Goal: Find specific page/section: Find specific page/section

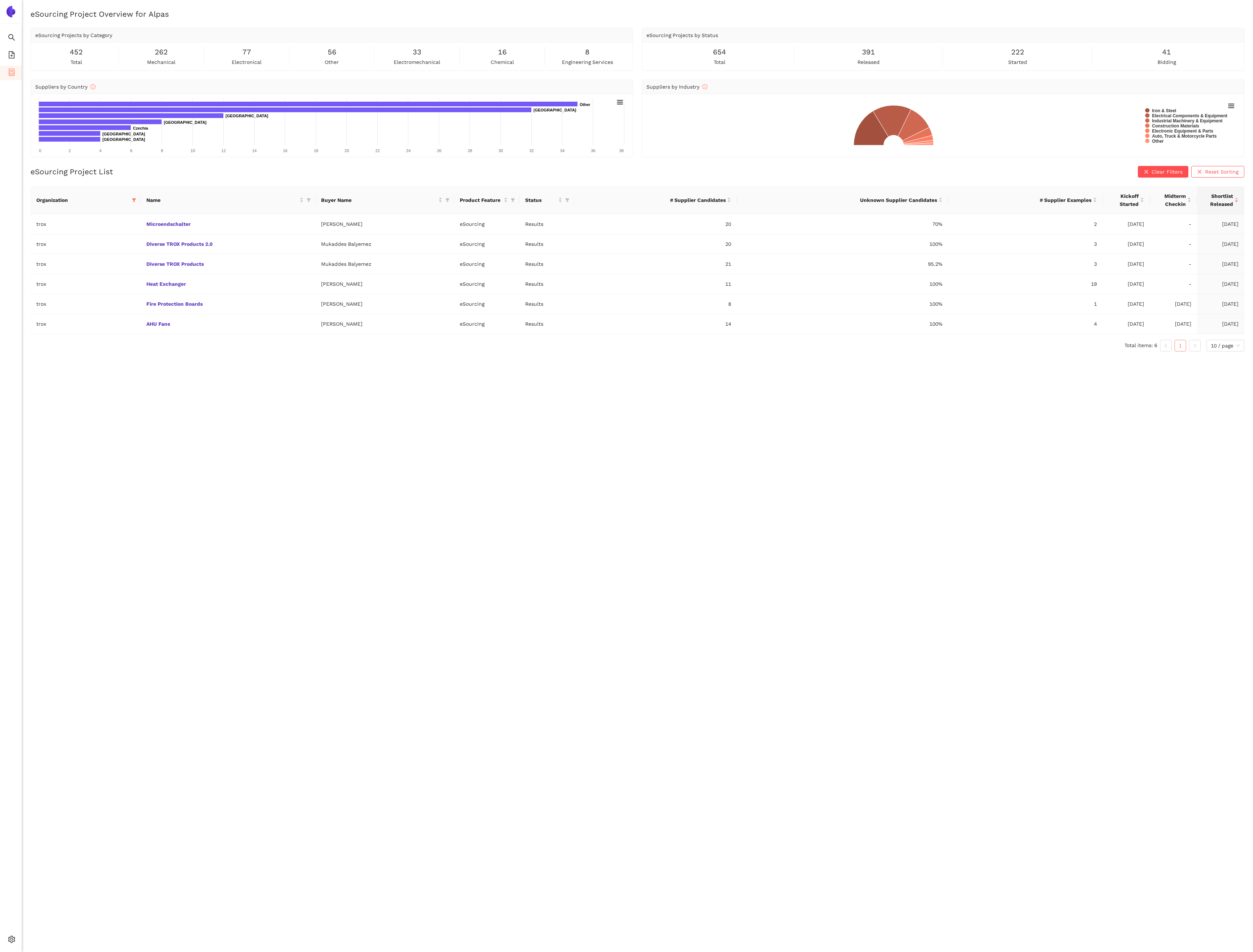
click at [22, 939] on div "eSourcing Project Overview for Alpas eSourcing Projects by Category 452 total 2…" at bounding box center [637, 485] width 1231 height 952
click at [10, 940] on icon "setting" at bounding box center [12, 939] width 8 height 8
click at [46, 938] on span "Logout" at bounding box center [44, 939] width 17 height 6
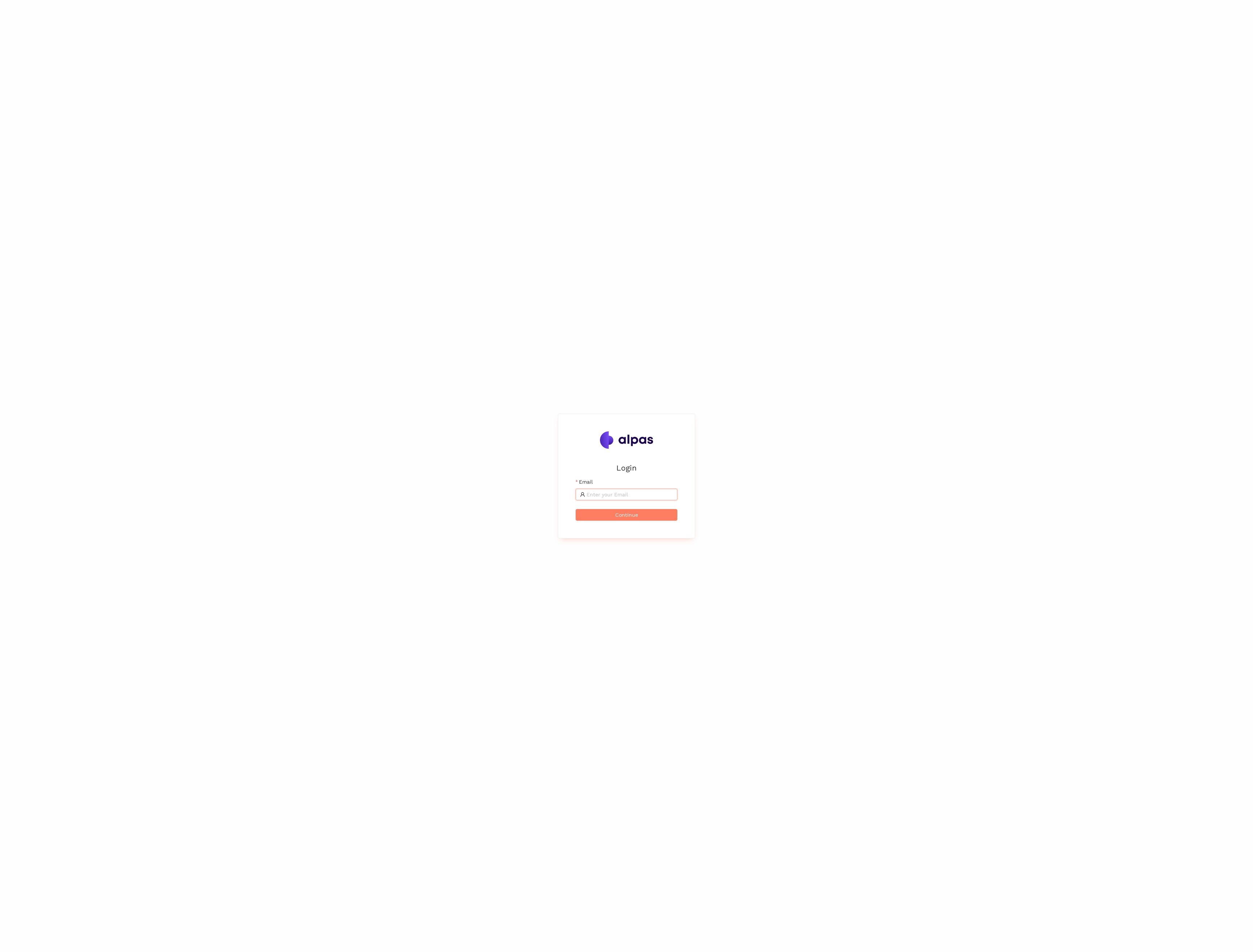
click at [616, 494] on input "Email" at bounding box center [630, 494] width 86 height 8
type input "selin.schuler@alpas.ai"
click at [12, 944] on span "setting" at bounding box center [12, 940] width 8 height 14
click at [49, 880] on li "Internal Area" at bounding box center [52, 887] width 60 height 14
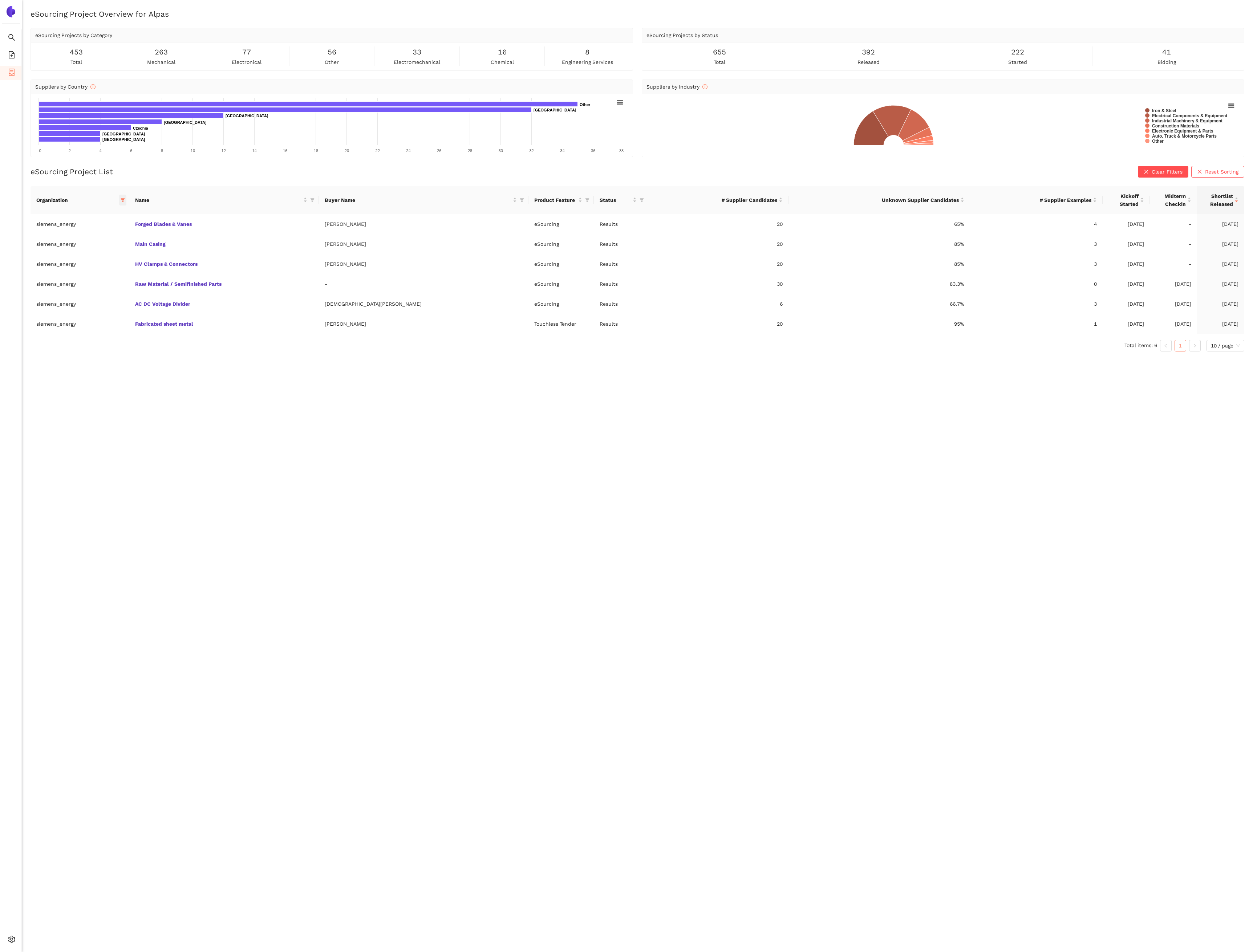
click at [127, 205] on span at bounding box center [123, 200] width 8 height 11
click at [80, 331] on span "Reset" at bounding box center [76, 329] width 14 height 8
checkbox input "false"
click at [87, 219] on input "text" at bounding box center [109, 217] width 63 height 8
type input "trox"
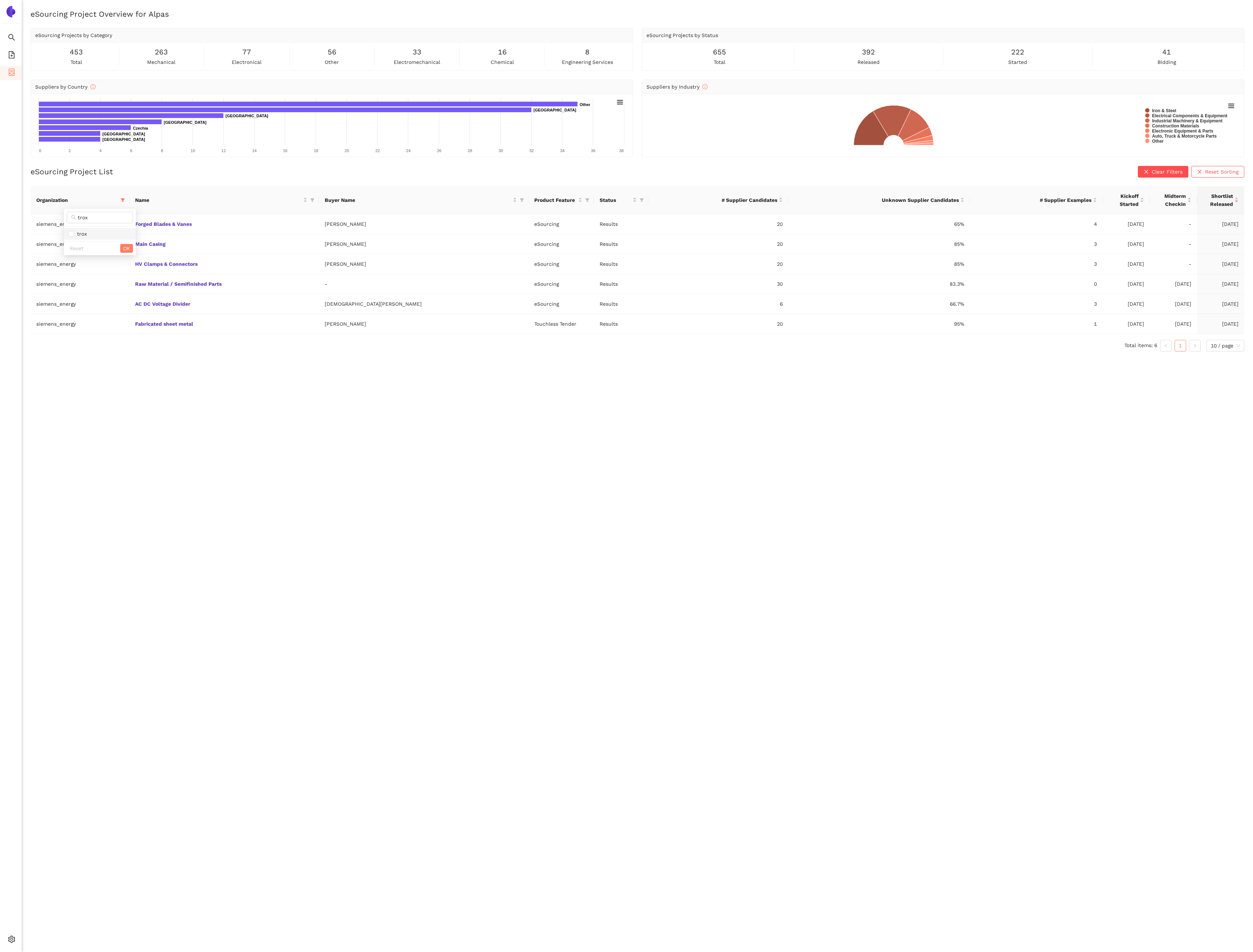
click at [86, 239] on li "trox" at bounding box center [100, 234] width 72 height 12
checkbox input "true"
click at [122, 251] on button "OK" at bounding box center [127, 249] width 13 height 9
click at [173, 229] on td "Microendschalter" at bounding box center [227, 224] width 175 height 20
click at [0, 0] on link "Microendschalter" at bounding box center [0, 0] width 0 height 0
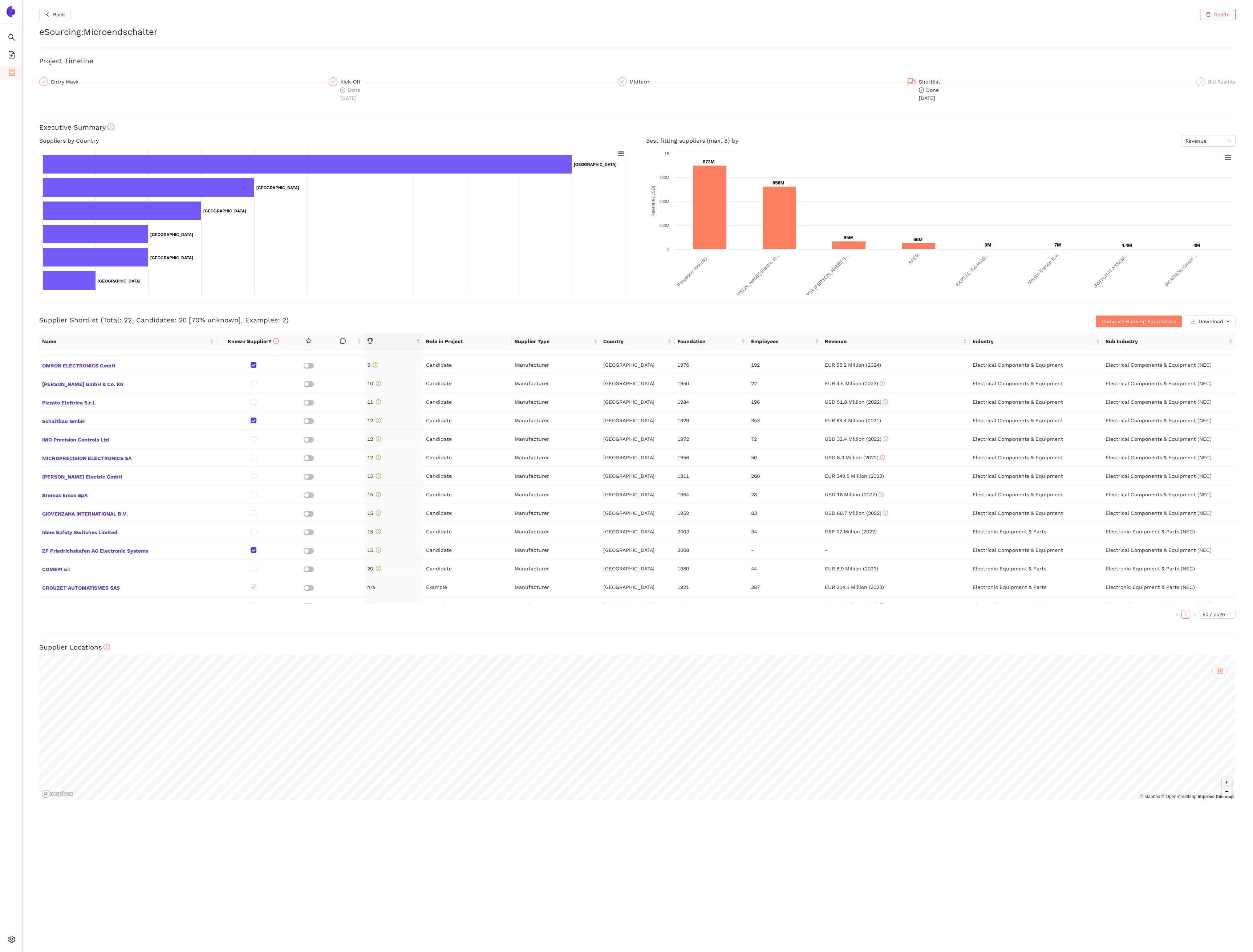
scroll to position [161, 0]
click at [53, 13] on button "Back" at bounding box center [55, 14] width 31 height 12
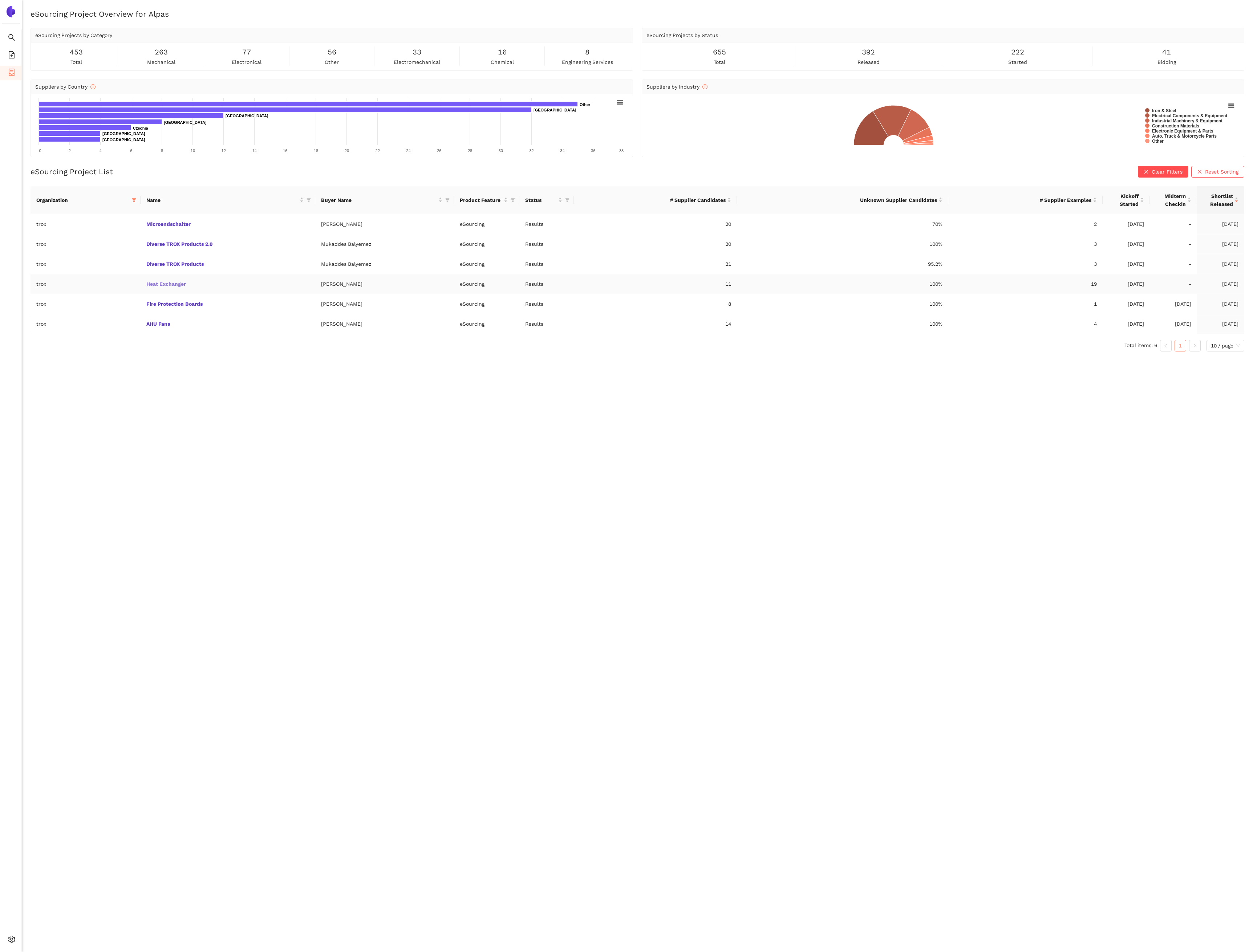
click at [0, 0] on link "Heat Exchanger" at bounding box center [0, 0] width 0 height 0
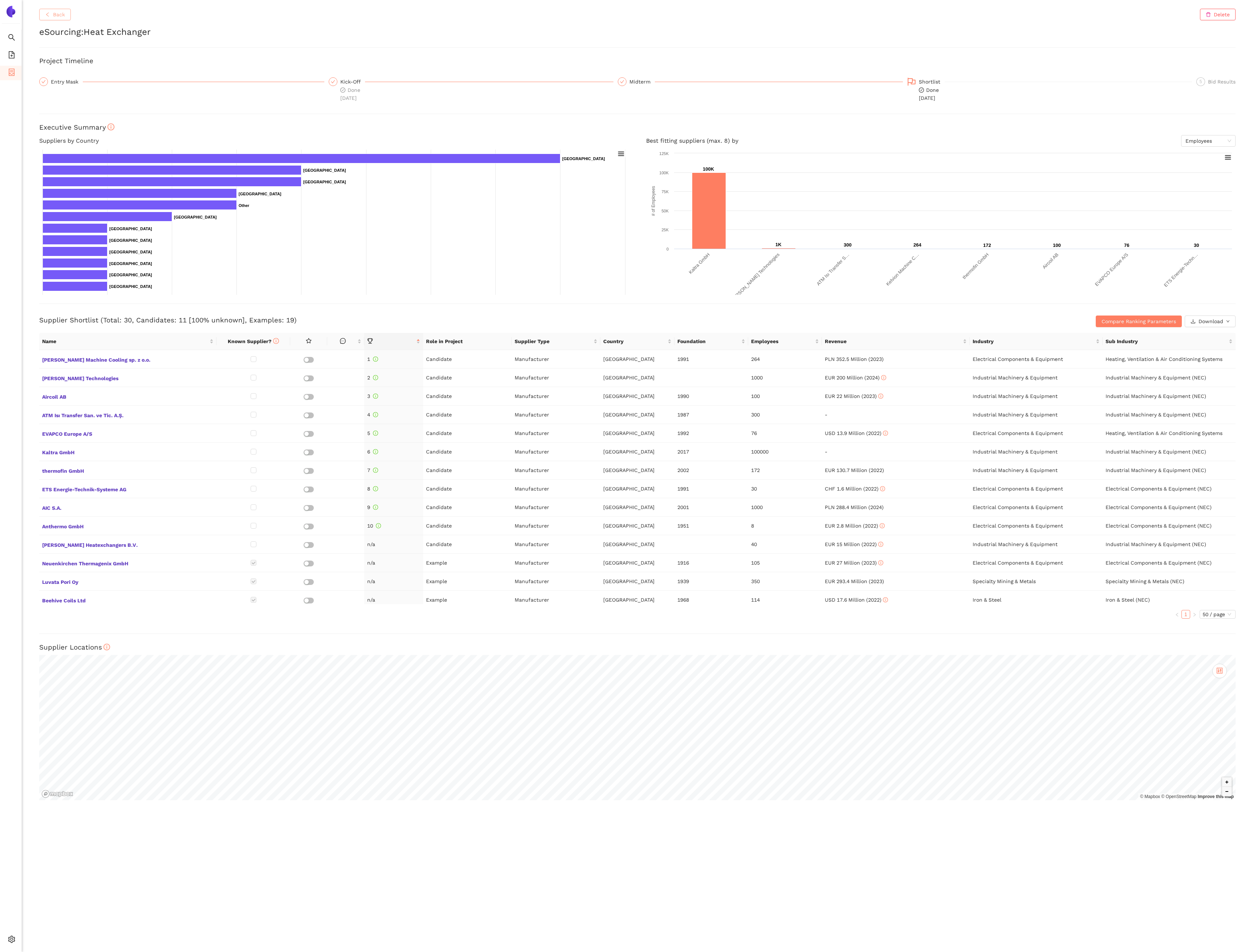
click at [63, 20] on div "Back Delete eSourcing : Heat Exchanger Project Timeline Entry Mask Kick-Off Don…" at bounding box center [637, 476] width 1231 height 952
click at [55, 15] on span "Back" at bounding box center [59, 14] width 12 height 8
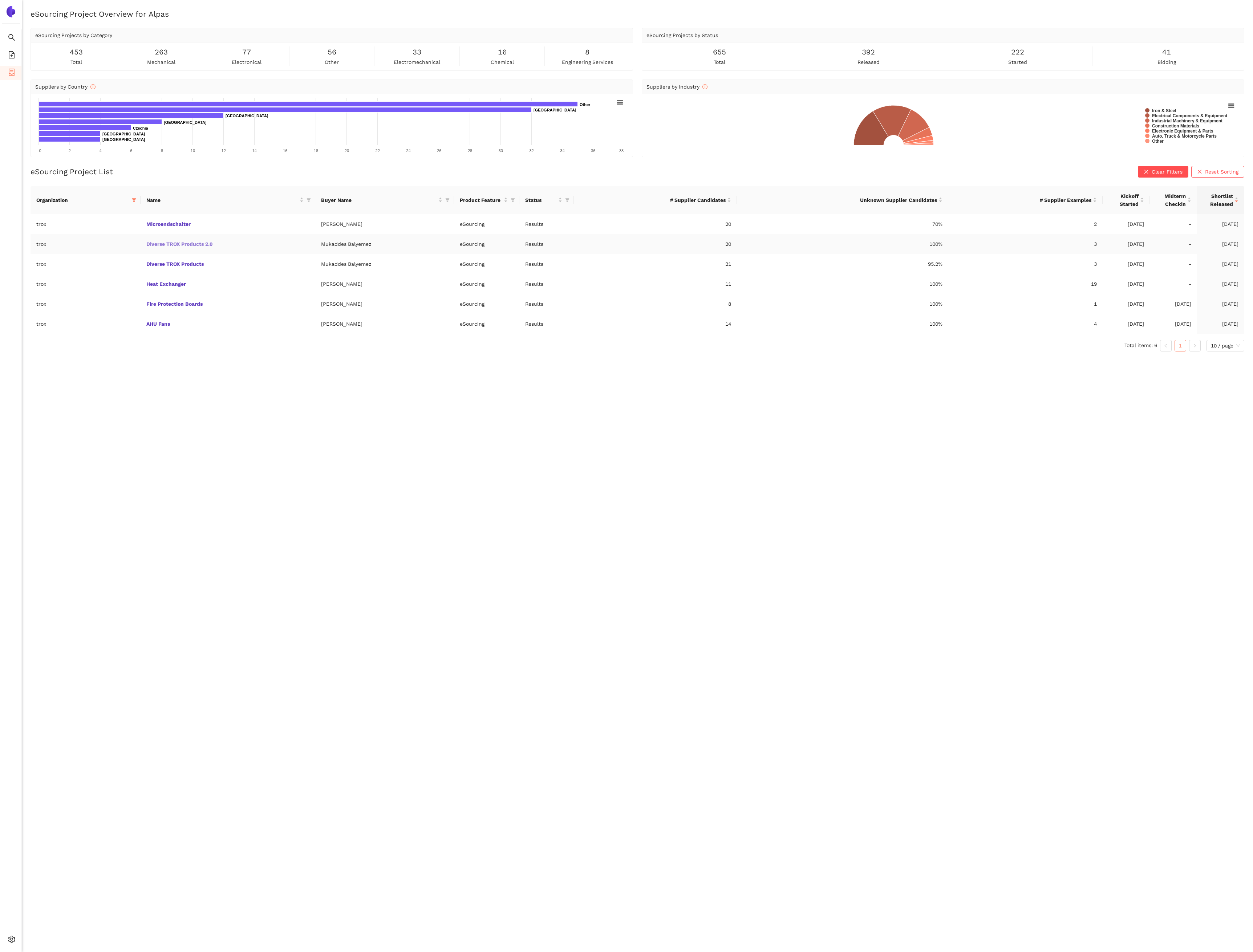
click at [0, 0] on link "Diverse TROX Products 2.0" at bounding box center [0, 0] width 0 height 0
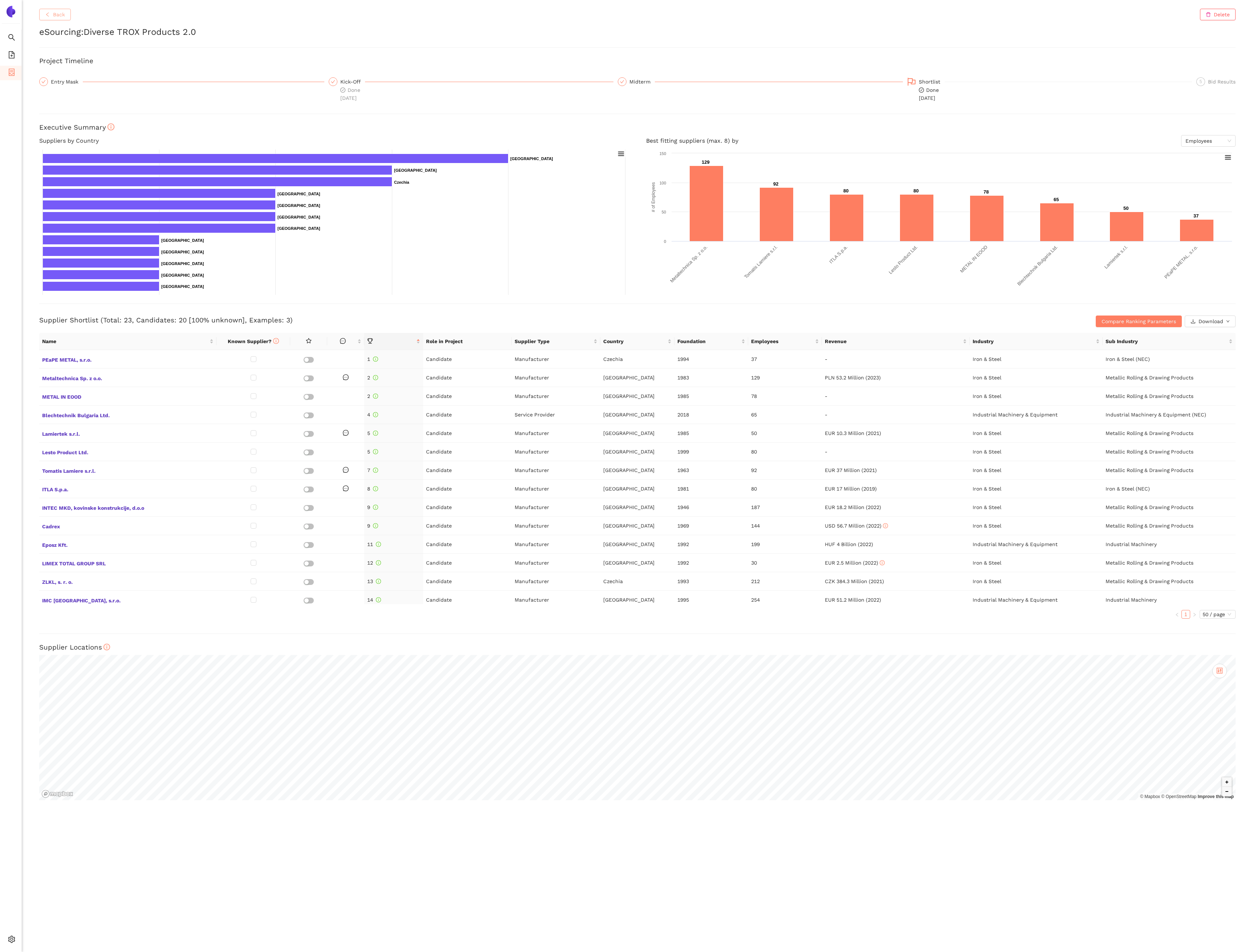
click at [54, 13] on span "Back" at bounding box center [59, 14] width 12 height 8
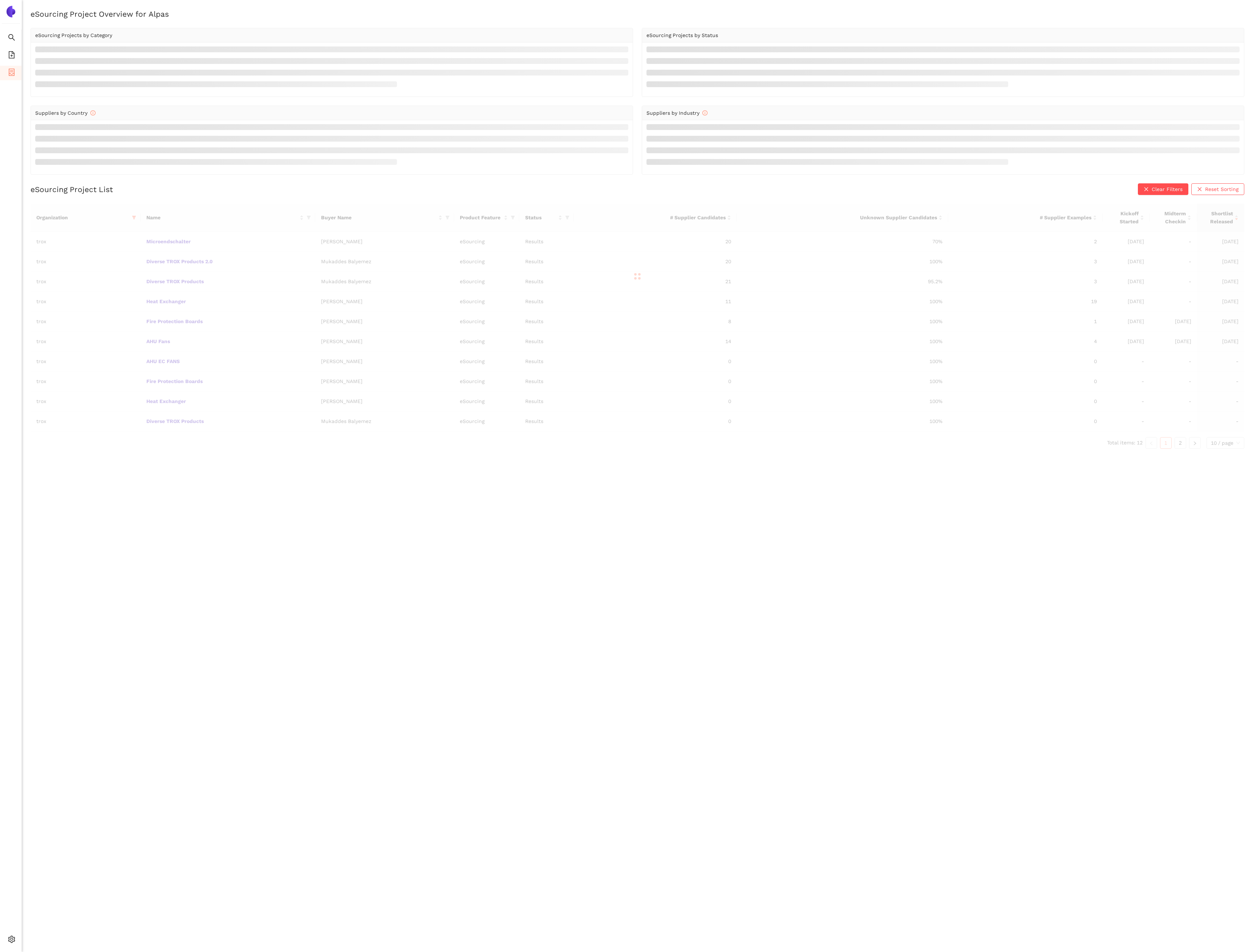
click at [163, 247] on div at bounding box center [637, 276] width 1214 height 145
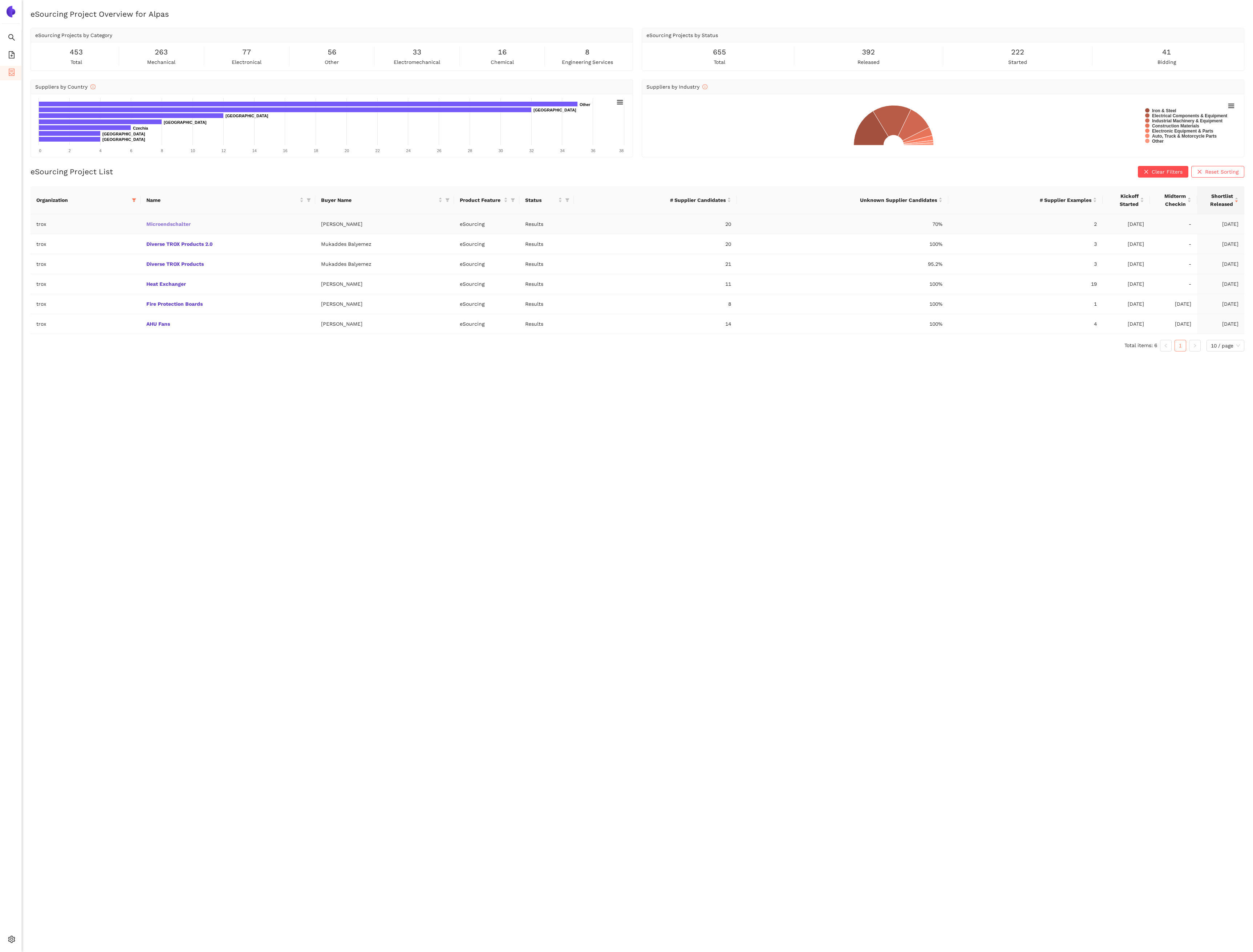
click at [0, 0] on link "Microendschalter" at bounding box center [0, 0] width 0 height 0
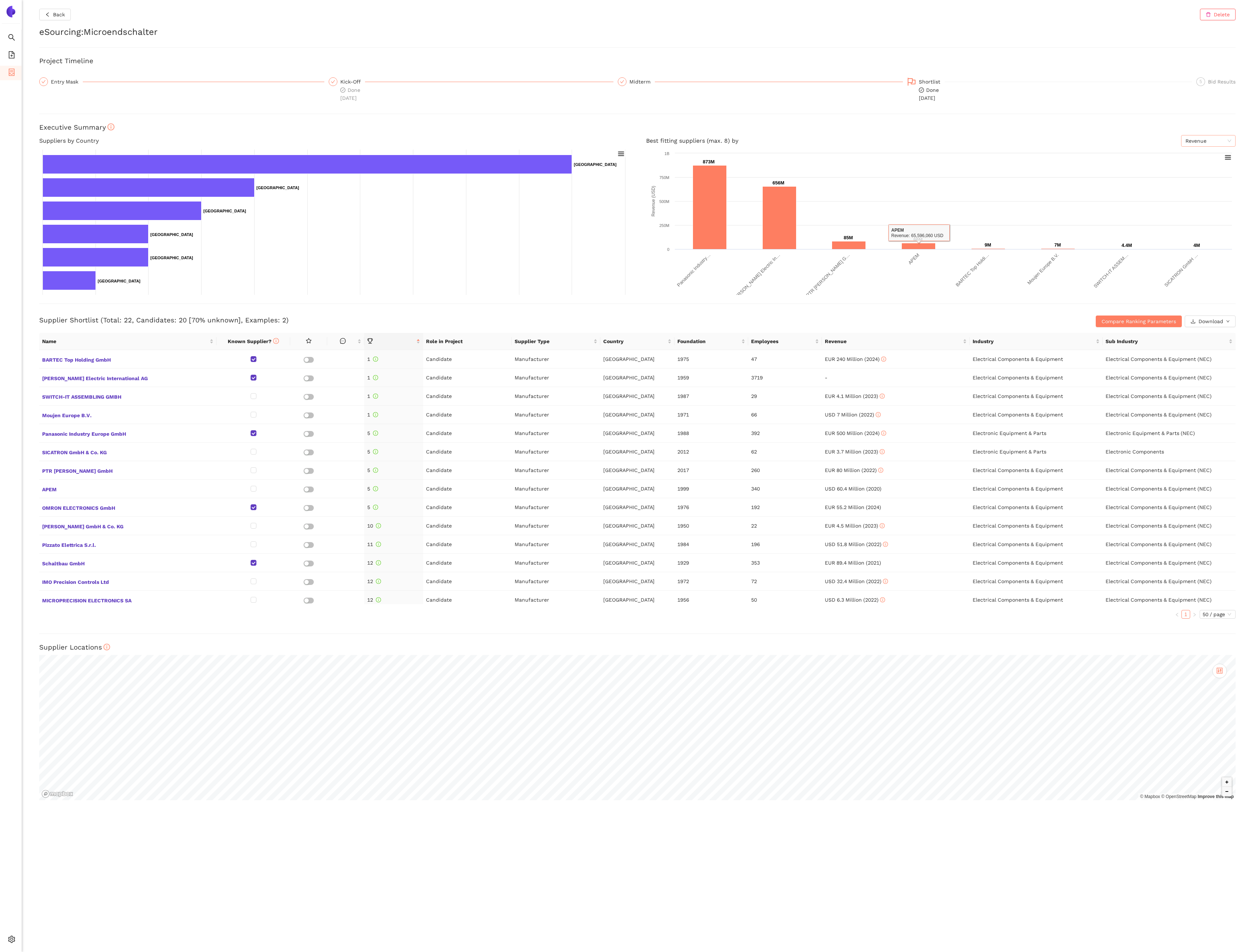
click at [1204, 140] on span "Revenue" at bounding box center [1208, 140] width 46 height 11
click at [1204, 141] on span "Revenue" at bounding box center [1208, 140] width 46 height 11
click at [80, 414] on span "Moujen Europe B.V." at bounding box center [128, 414] width 172 height 9
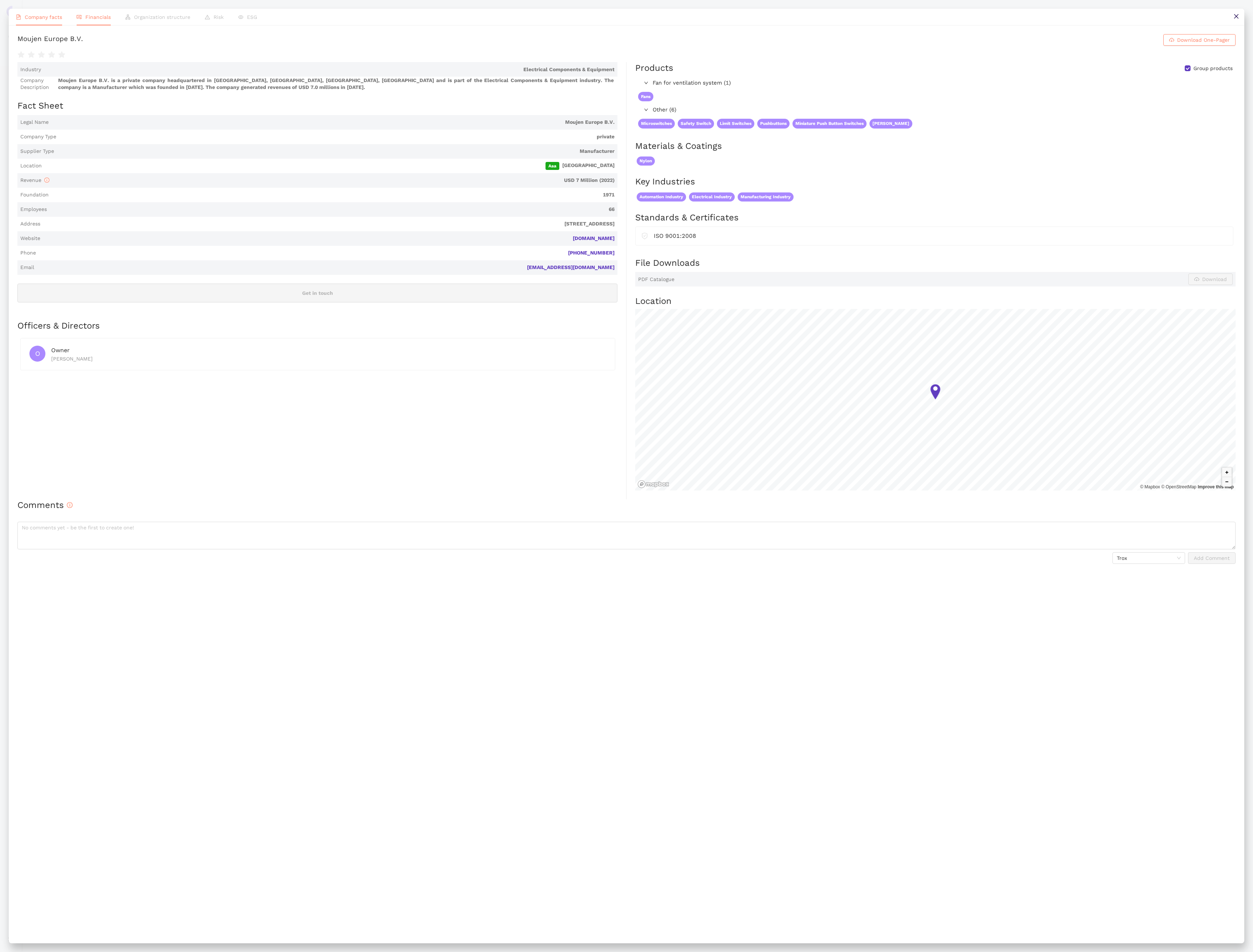
click at [105, 19] on span "Financials" at bounding box center [98, 17] width 26 height 6
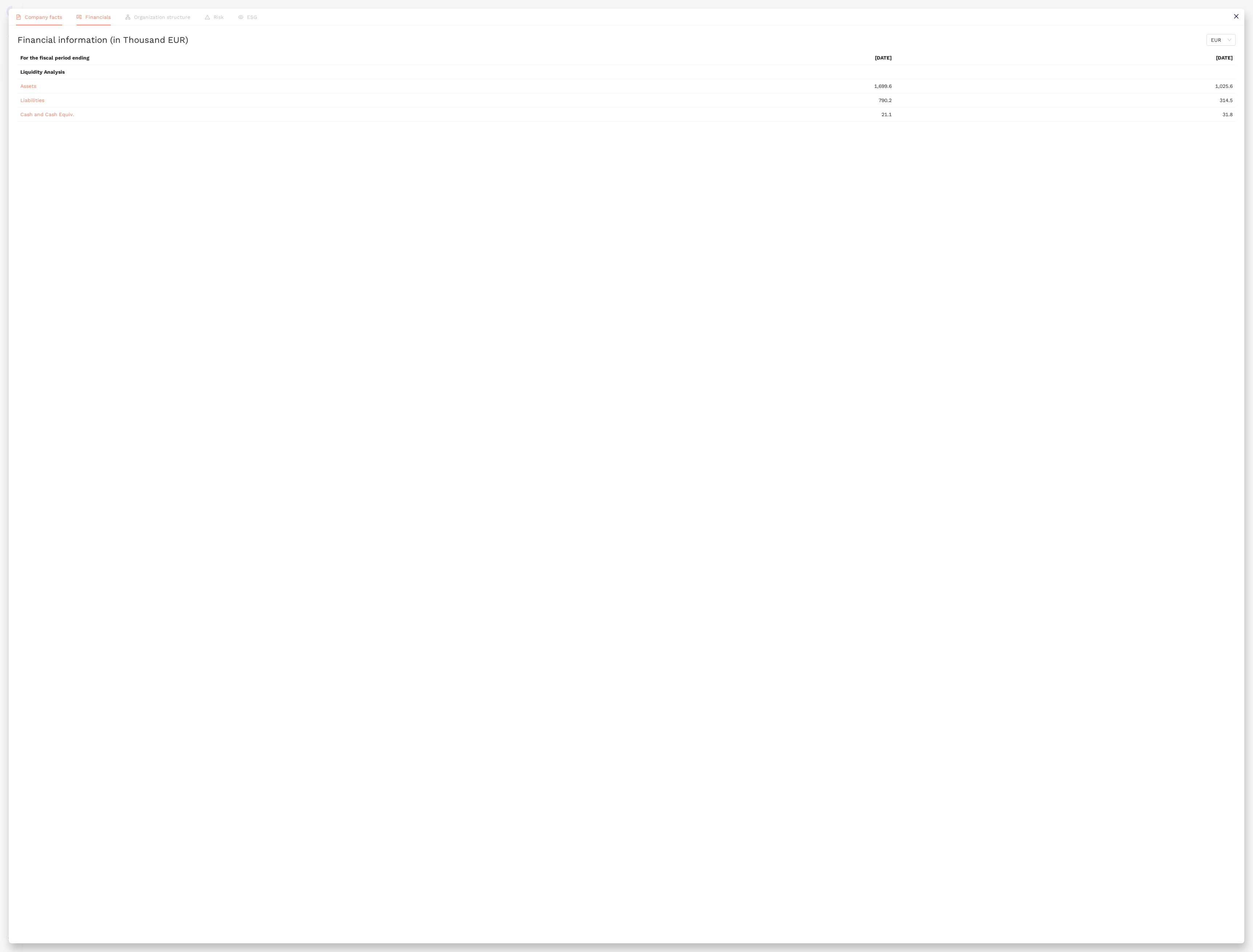
click at [43, 21] on li "Company facts" at bounding box center [39, 17] width 61 height 17
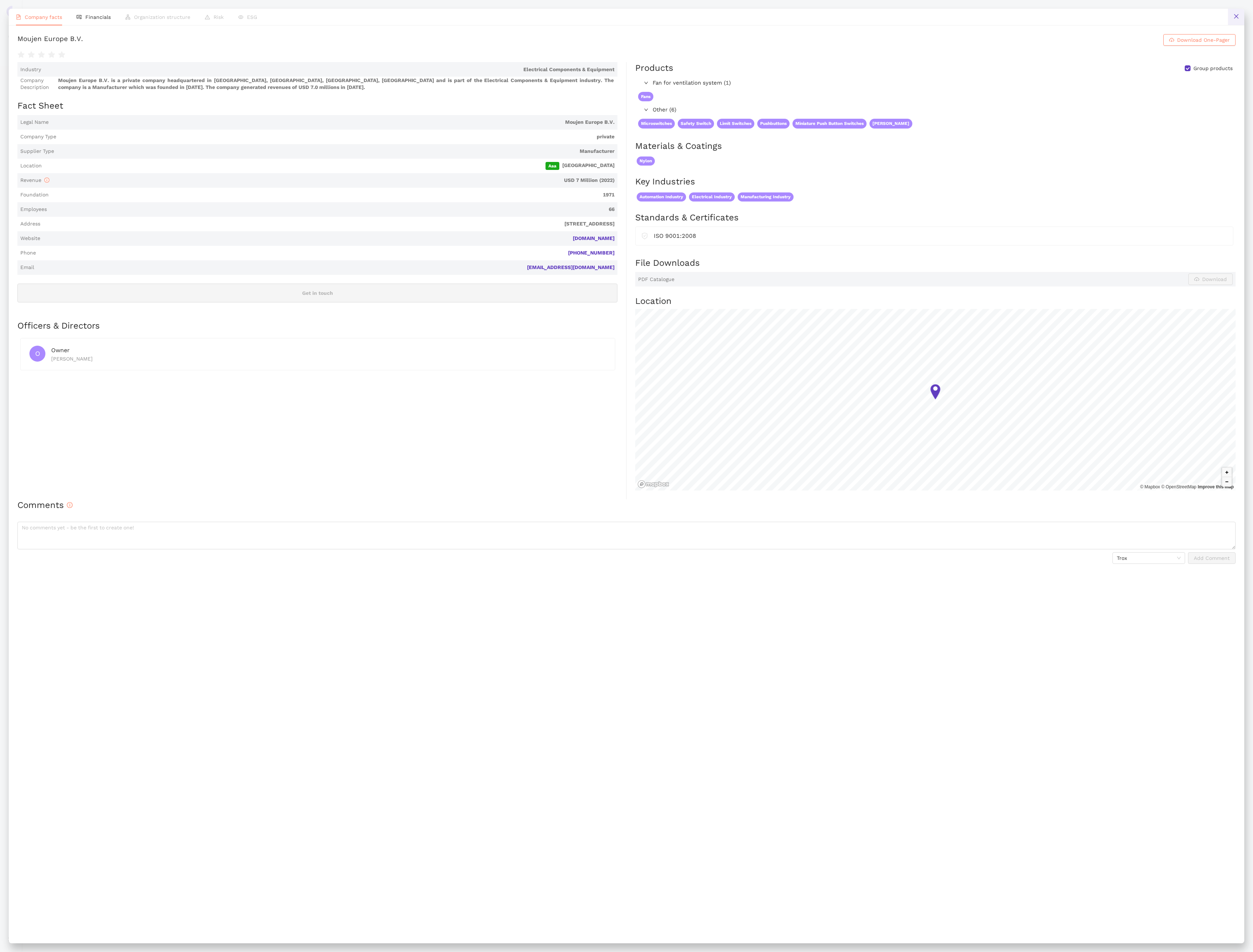
click at [1236, 18] on icon "close" at bounding box center [1236, 16] width 6 height 6
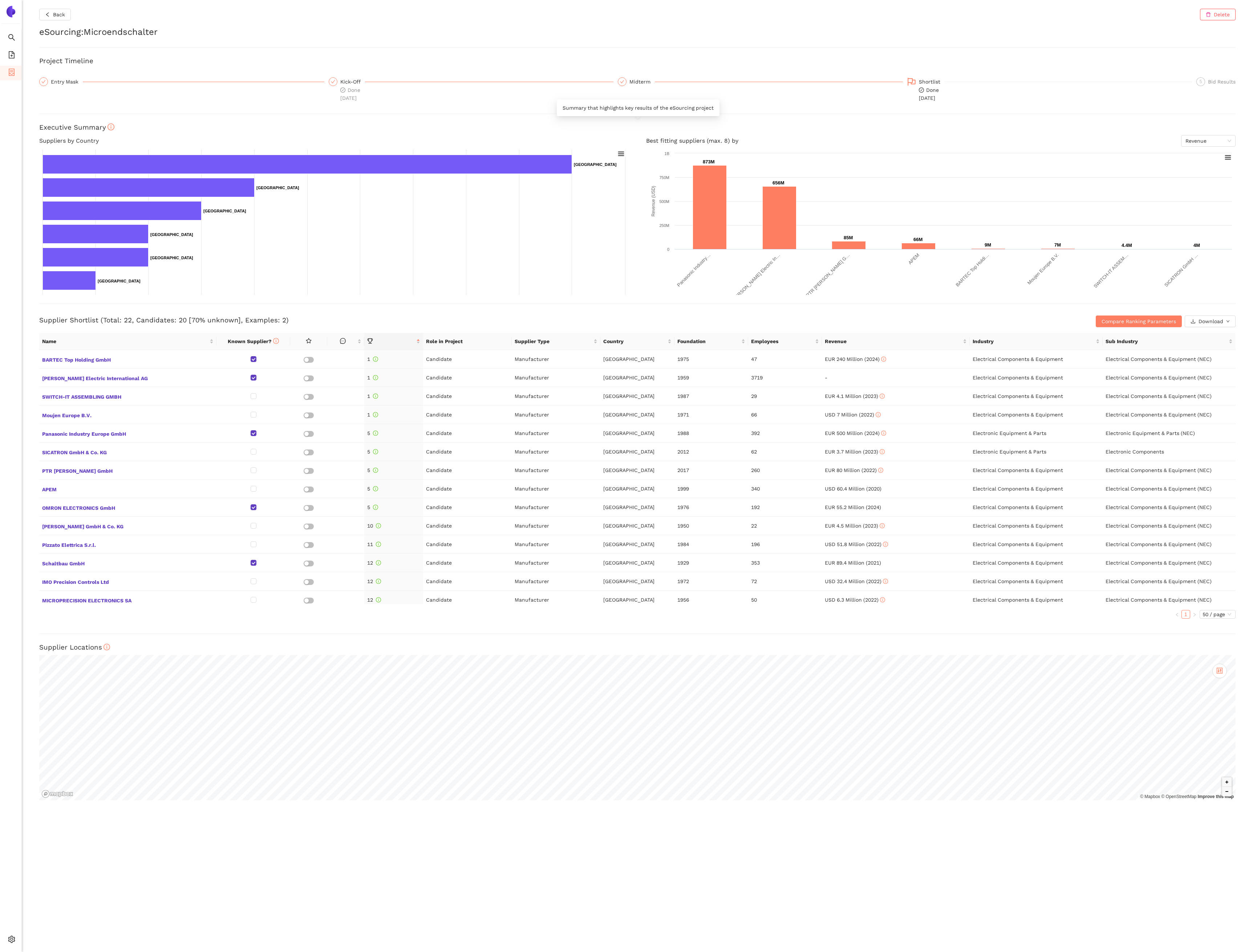
click at [687, 138] on h4 "Best fitting suppliers (max. 8) by Revenue" at bounding box center [940, 141] width 590 height 12
click at [1234, 156] on rect at bounding box center [940, 222] width 590 height 145
click at [1229, 156] on icon at bounding box center [1228, 158] width 5 height 4
click at [902, 195] on rect at bounding box center [940, 222] width 590 height 145
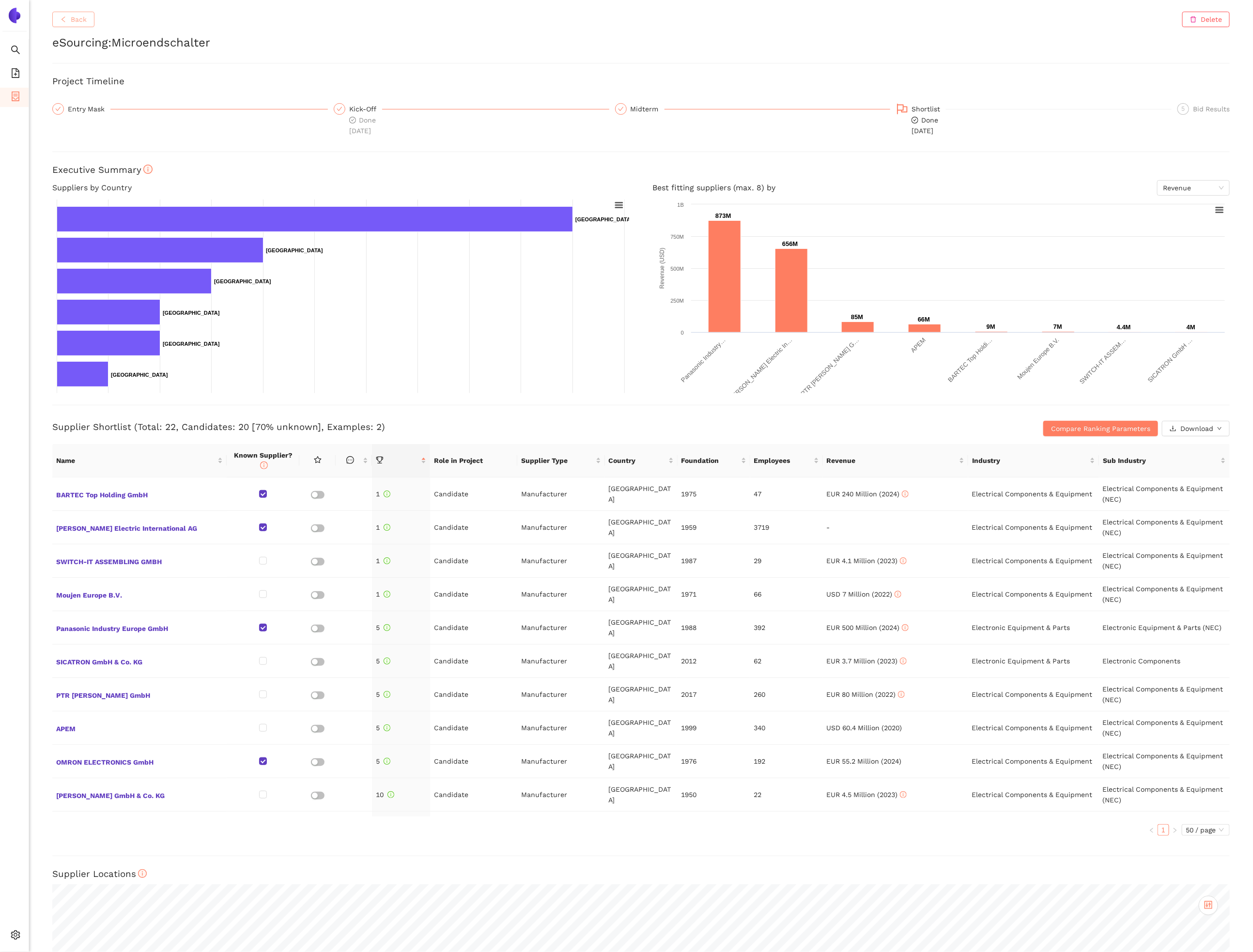
click at [81, 23] on span "Back" at bounding box center [79, 19] width 16 height 11
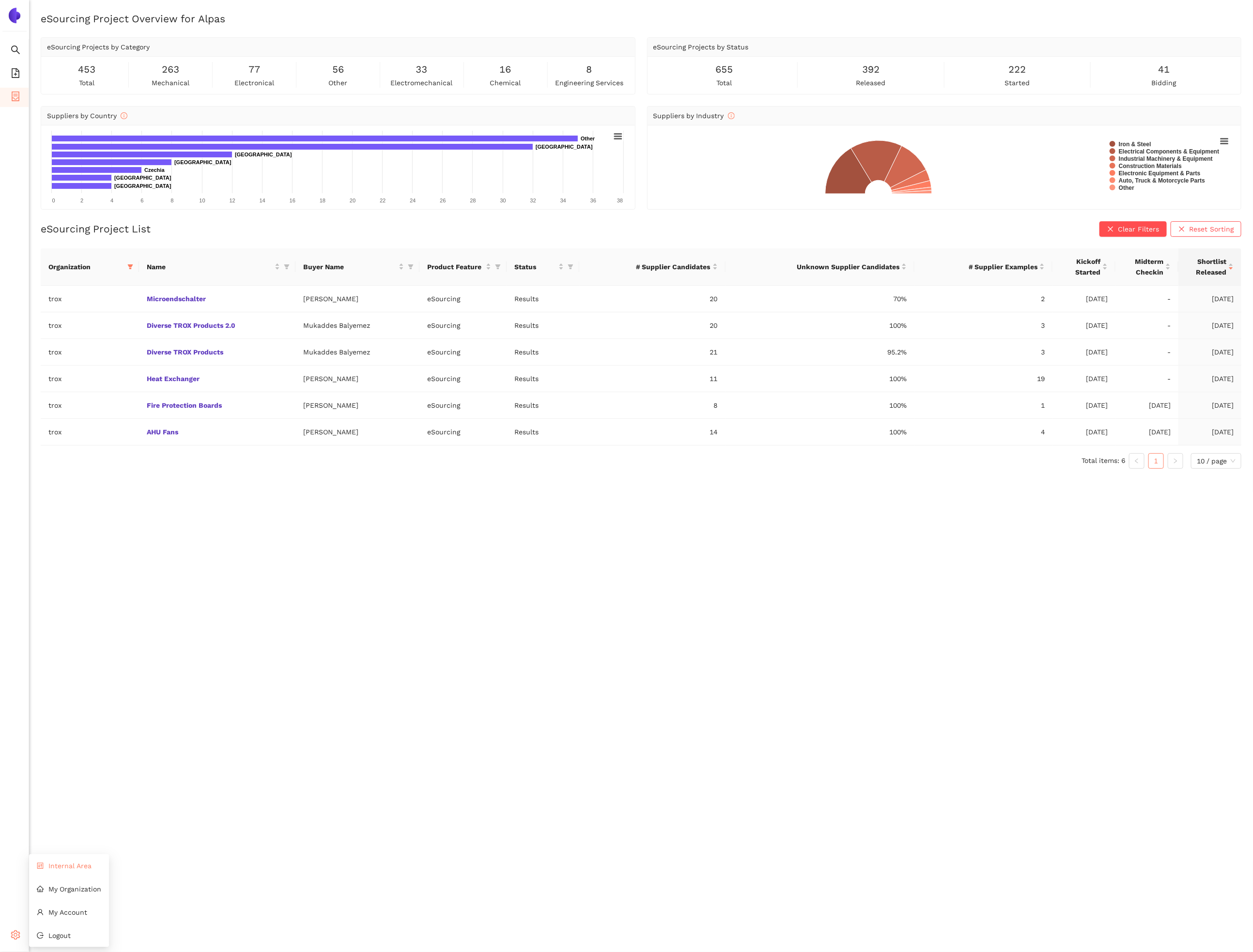
click at [59, 867] on span "Internal Area" at bounding box center [70, 865] width 43 height 8
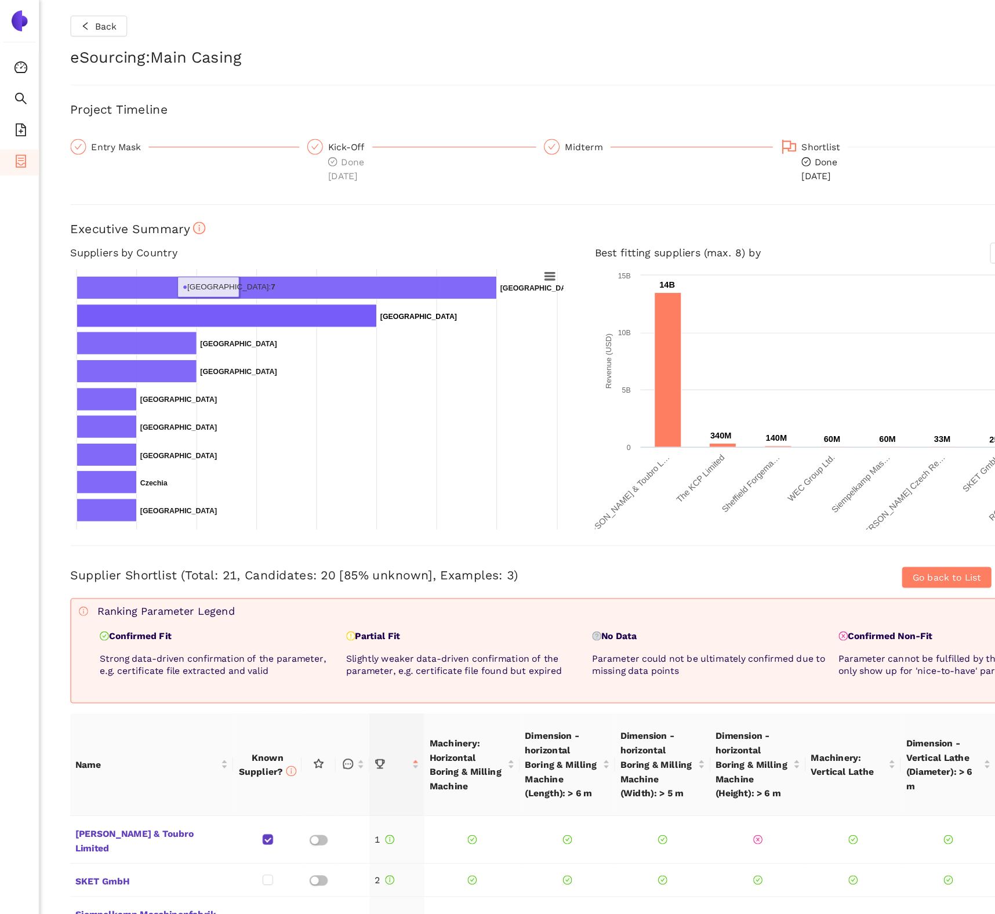
click at [102, 12] on div "Back Delete eSourcing : Main Casing Project Timeline Entry Mask Kick-Off Done 2…" at bounding box center [515, 457] width 960 height 914
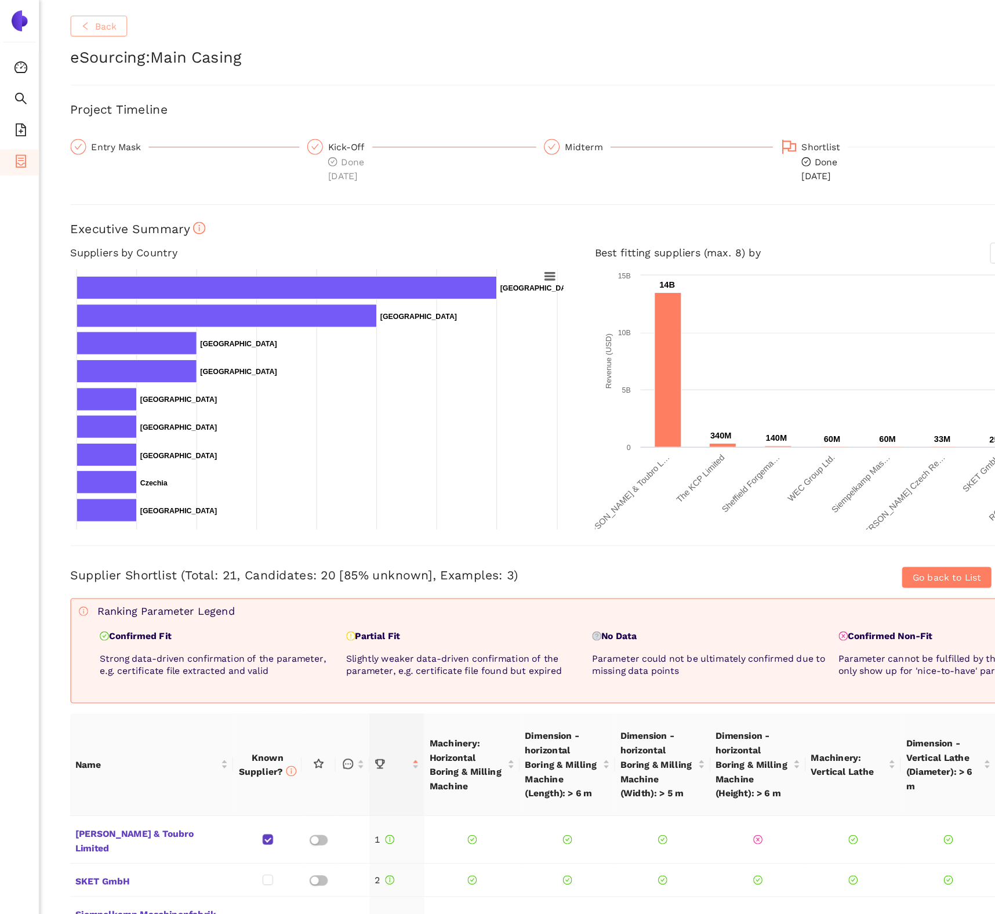
click at [101, 23] on span "Back" at bounding box center [94, 23] width 19 height 13
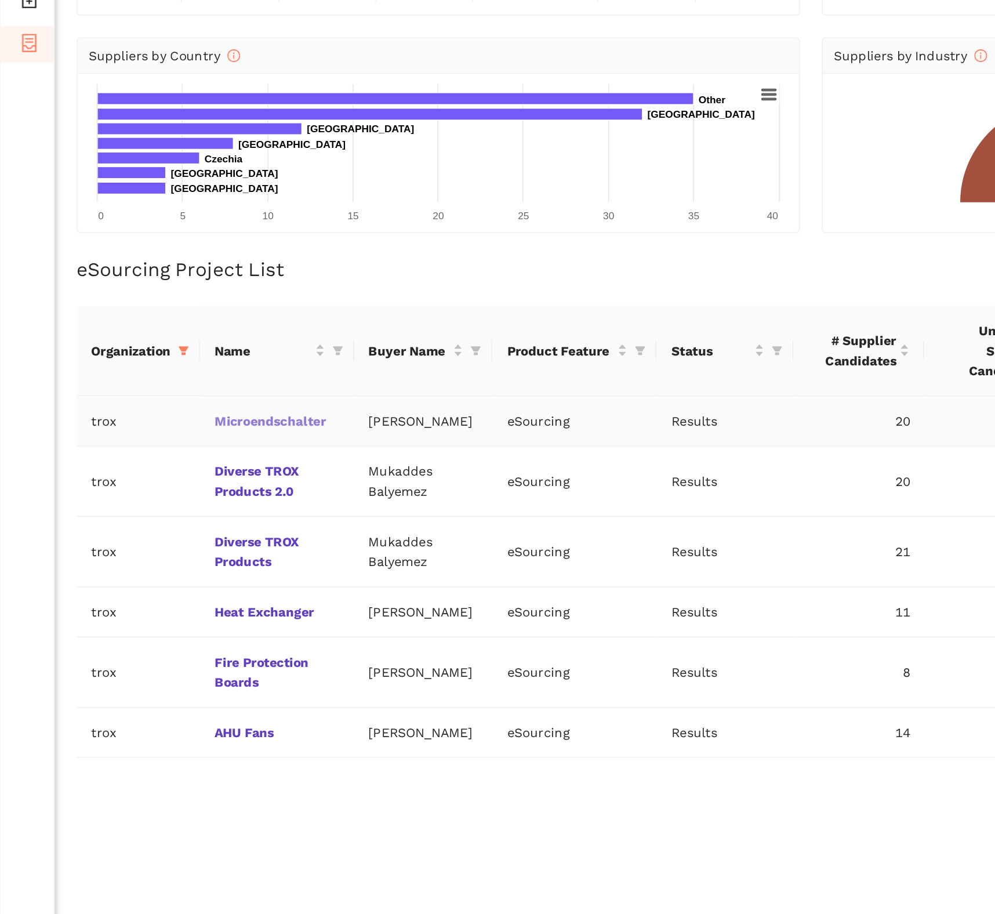
click at [0, 0] on link "Microendschalter" at bounding box center [0, 0] width 0 height 0
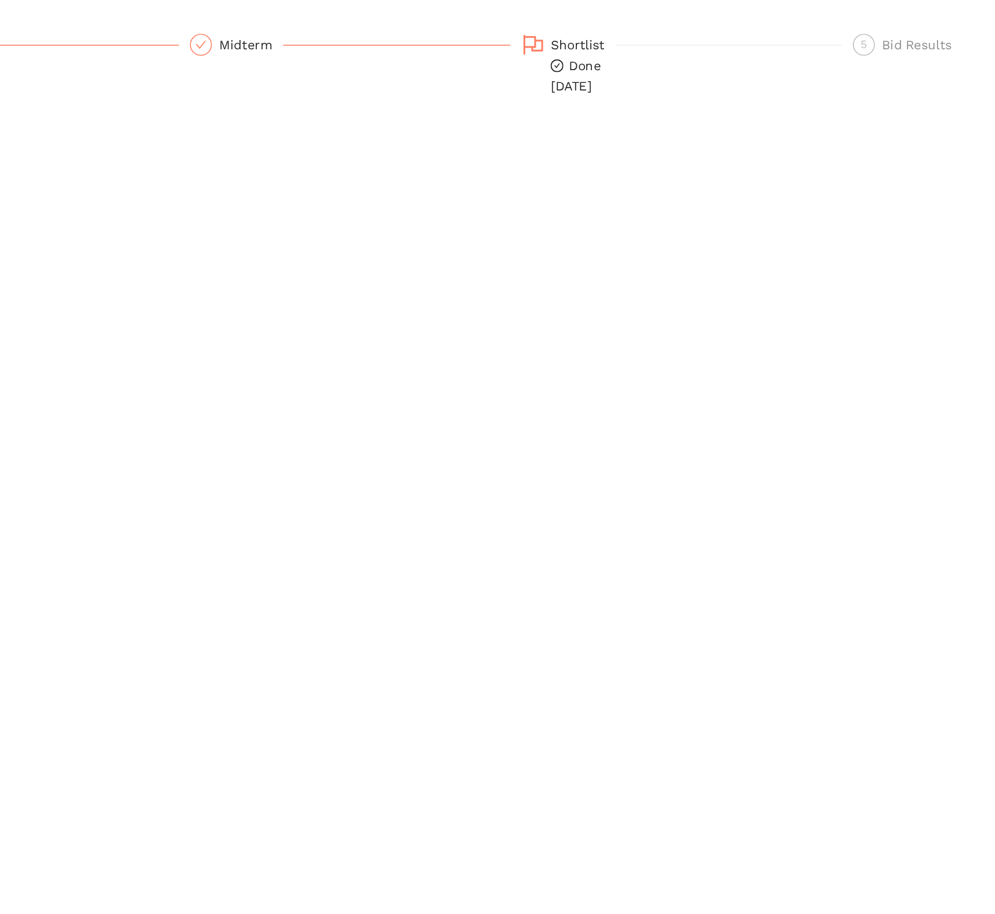
click at [721, 139] on span "Done 20.8.2025" at bounding box center [728, 150] width 32 height 22
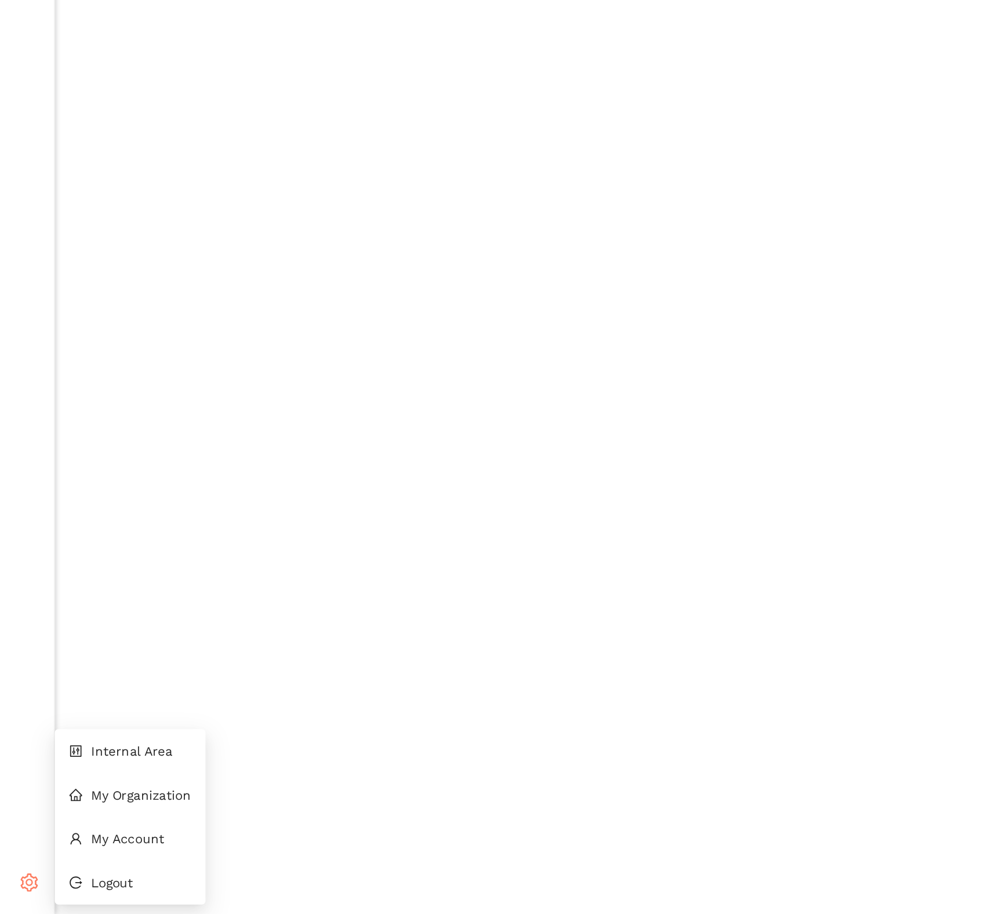
click at [20, 892] on div "Settings" at bounding box center [17, 894] width 35 height 23
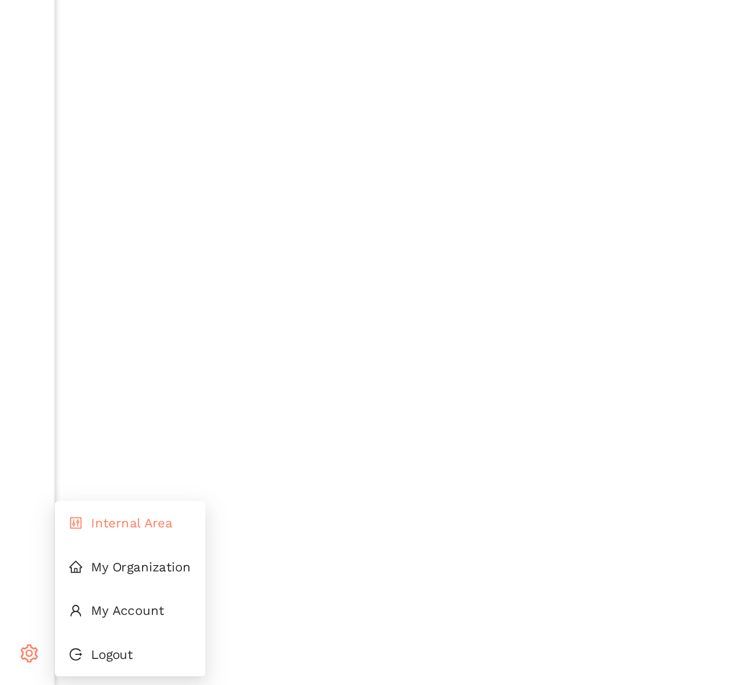
click at [80, 586] on li "Internal Area" at bounding box center [83, 581] width 96 height 23
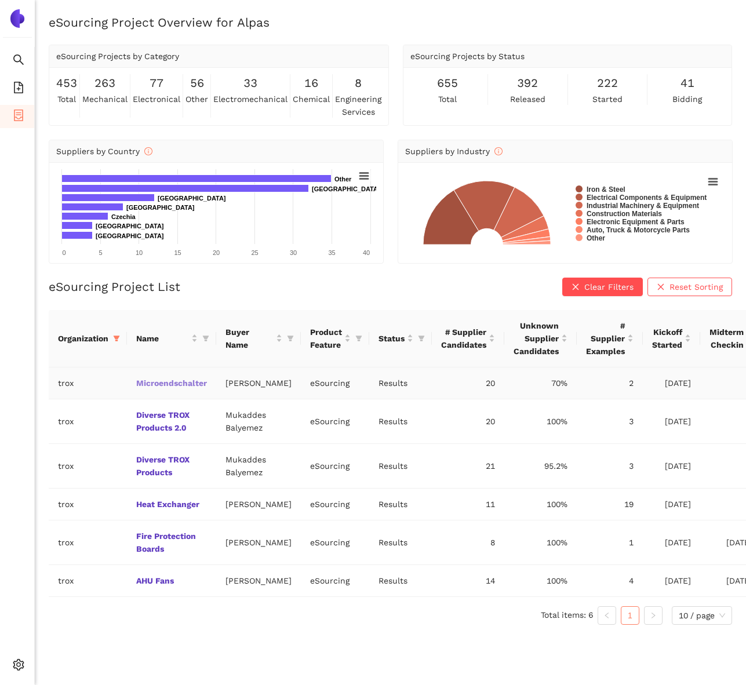
click at [0, 0] on link "Microendschalter" at bounding box center [0, 0] width 0 height 0
